Goal: Task Accomplishment & Management: Use online tool/utility

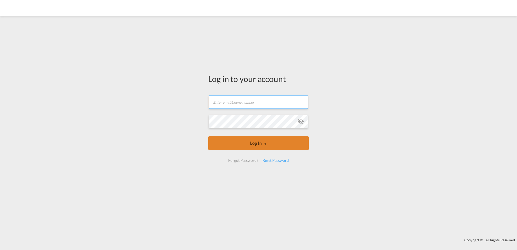
type input "[EMAIL_ADDRESS][DOMAIN_NAME]"
click at [263, 142] on button "Log In" at bounding box center [258, 143] width 101 height 14
type input "[EMAIL_ADDRESS][DOMAIN_NAME]"
click at [250, 143] on button "Log In" at bounding box center [258, 143] width 101 height 14
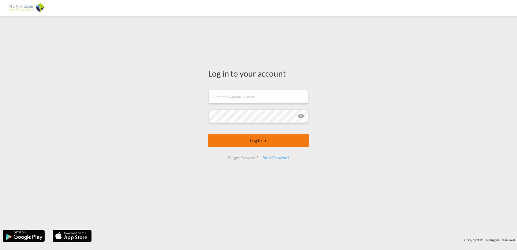
type input "[EMAIL_ADDRESS][DOMAIN_NAME]"
click at [253, 144] on button "Log In" at bounding box center [258, 141] width 101 height 14
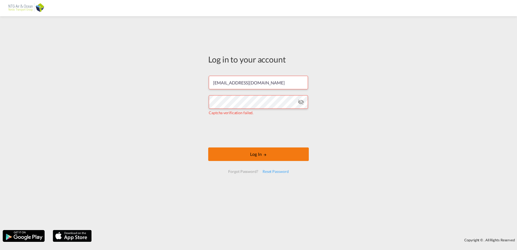
click at [262, 160] on button "Log In" at bounding box center [258, 154] width 101 height 14
